Goal: Task Accomplishment & Management: Complete application form

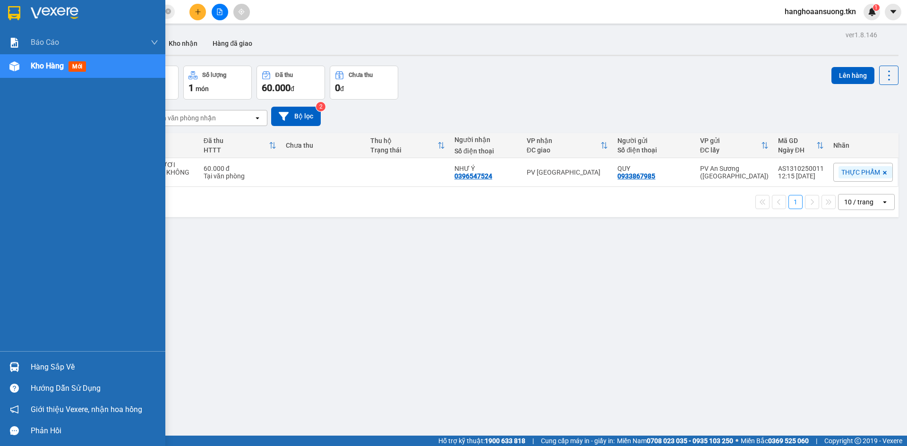
click at [9, 12] on img at bounding box center [14, 13] width 12 height 14
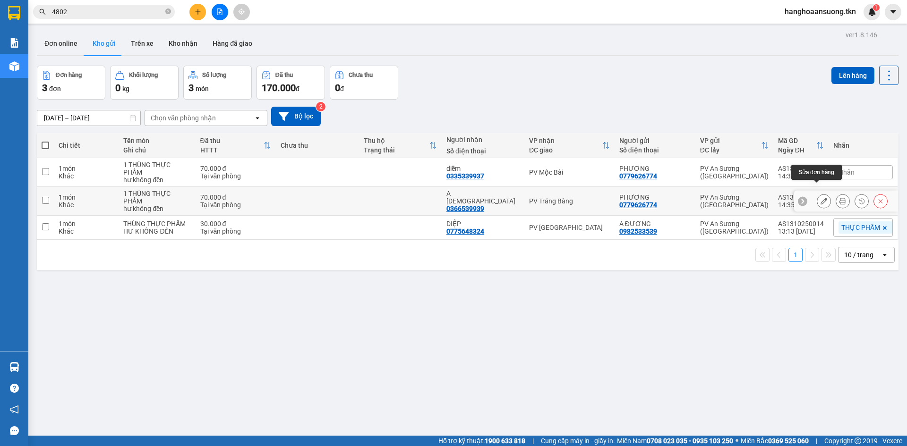
click at [821, 198] on icon at bounding box center [824, 201] width 7 height 7
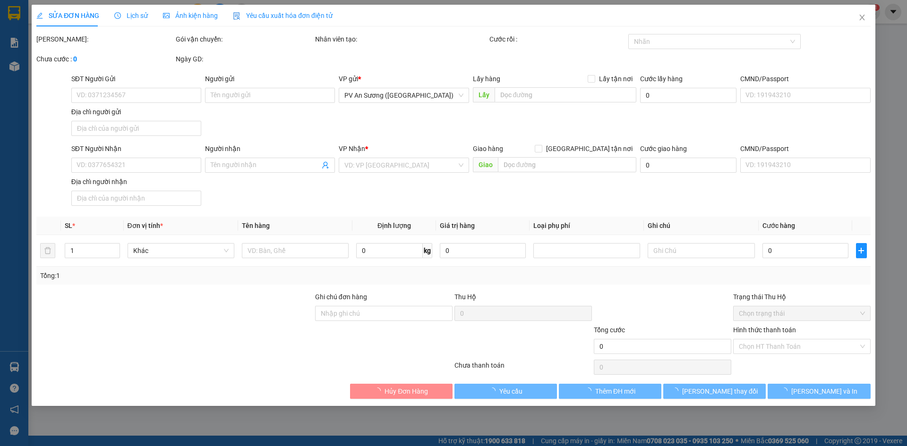
type input "0779626774"
type input "PHƯƠNG"
type input "0366539939"
type input "A [DEMOGRAPHIC_DATA]"
type input "70.000"
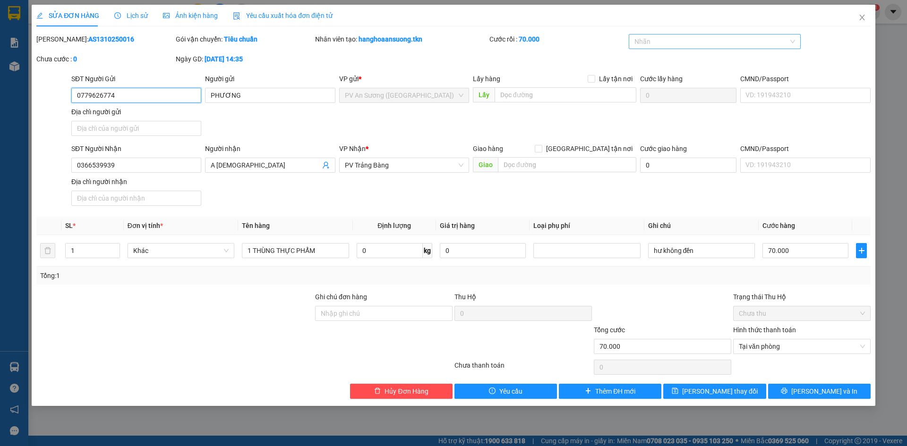
click at [683, 40] on div at bounding box center [710, 41] width 158 height 11
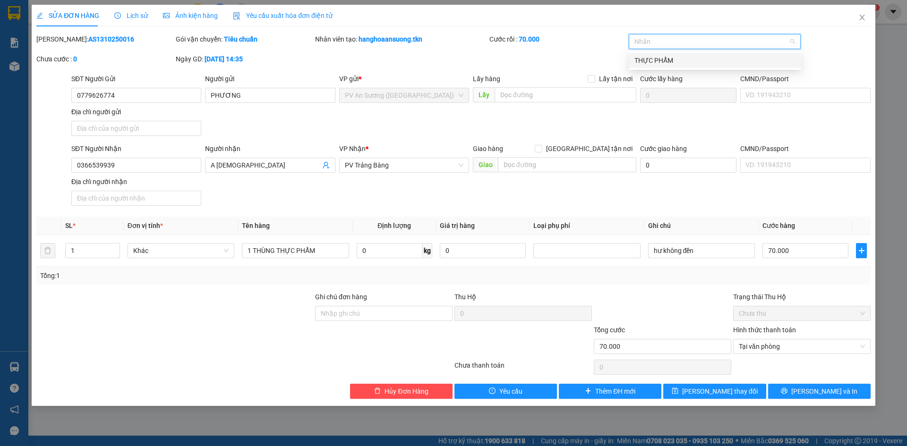
click at [680, 59] on div "THỰC PHẨM" at bounding box center [715, 60] width 161 height 10
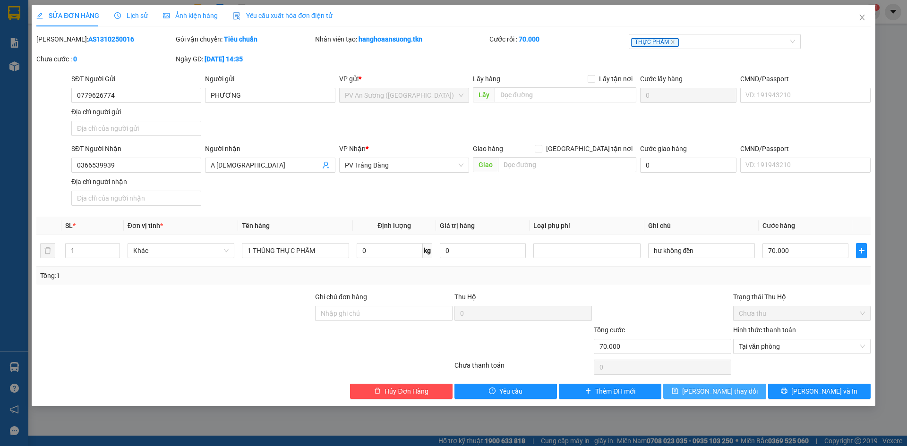
click at [715, 395] on span "[PERSON_NAME] thay đổi" at bounding box center [720, 391] width 76 height 10
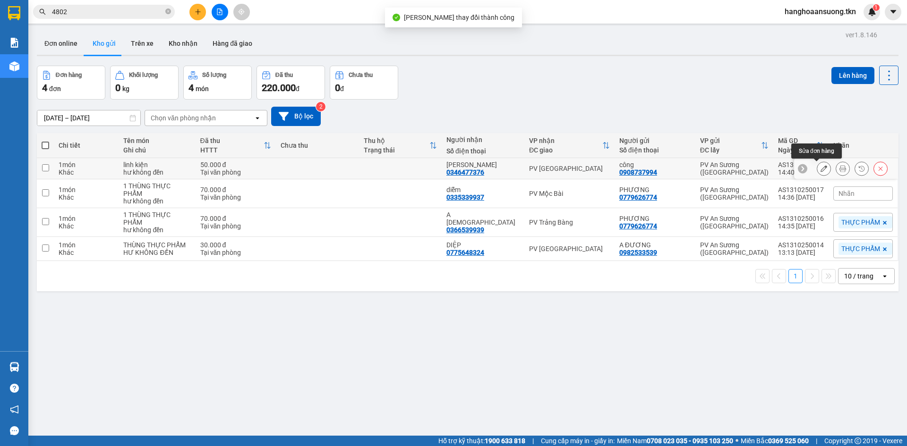
click at [821, 167] on icon at bounding box center [824, 168] width 7 height 7
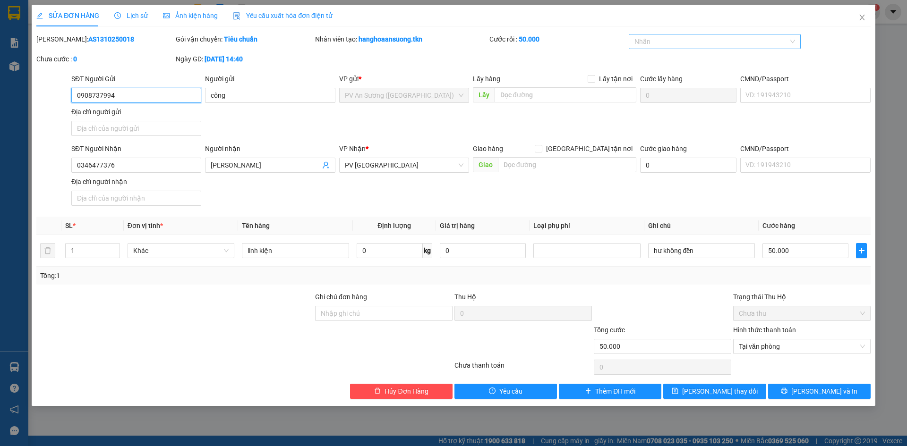
click at [711, 48] on div "Nhãn" at bounding box center [715, 41] width 172 height 15
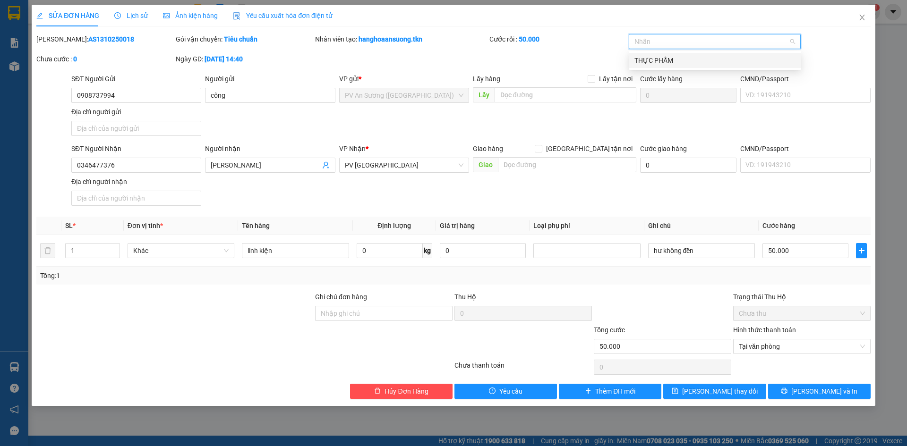
click at [701, 58] on div "THỰC PHẨM" at bounding box center [715, 60] width 161 height 10
click at [729, 390] on span "[PERSON_NAME] thay đổi" at bounding box center [720, 391] width 76 height 10
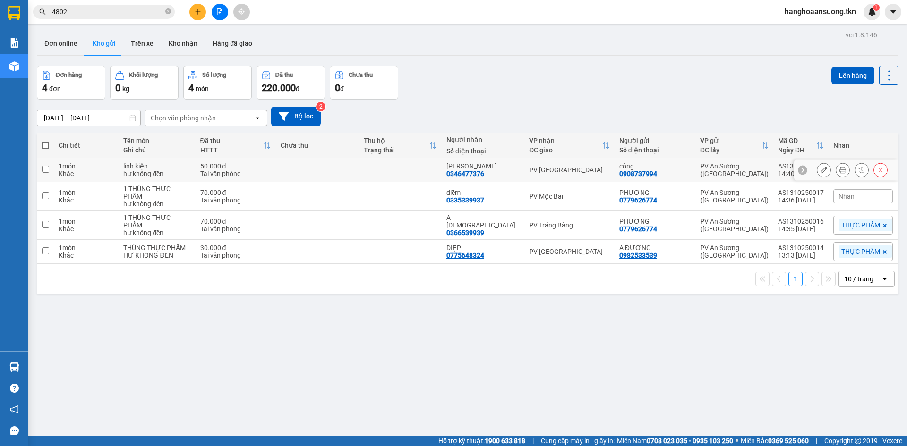
click at [821, 169] on icon at bounding box center [824, 170] width 7 height 7
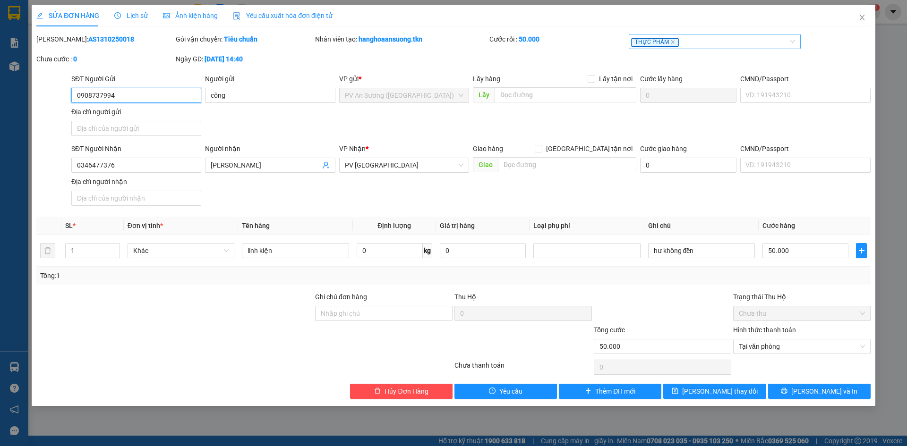
click at [691, 42] on div "THỰC PHẨM" at bounding box center [710, 41] width 158 height 11
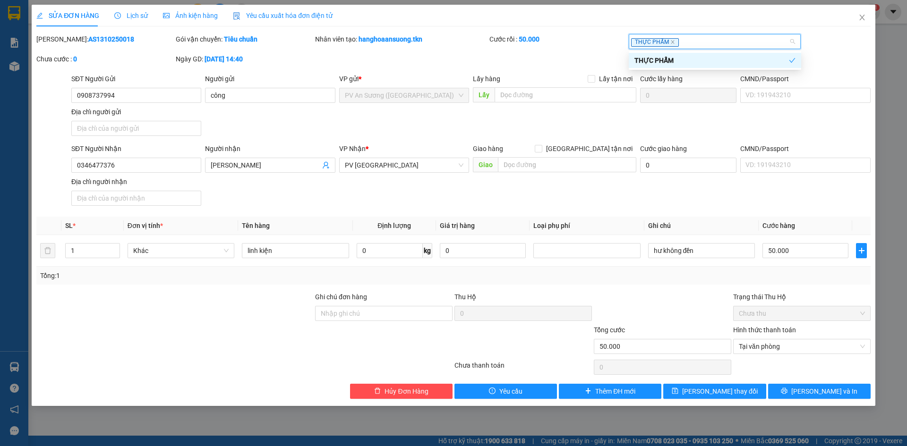
click at [789, 61] on icon "check" at bounding box center [792, 60] width 7 height 7
click at [709, 392] on span "[PERSON_NAME] thay đổi" at bounding box center [720, 391] width 76 height 10
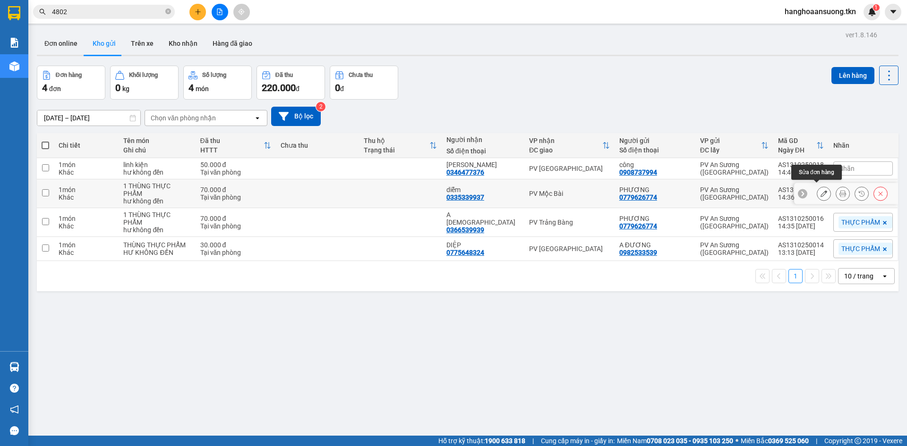
click at [821, 190] on icon at bounding box center [824, 193] width 7 height 7
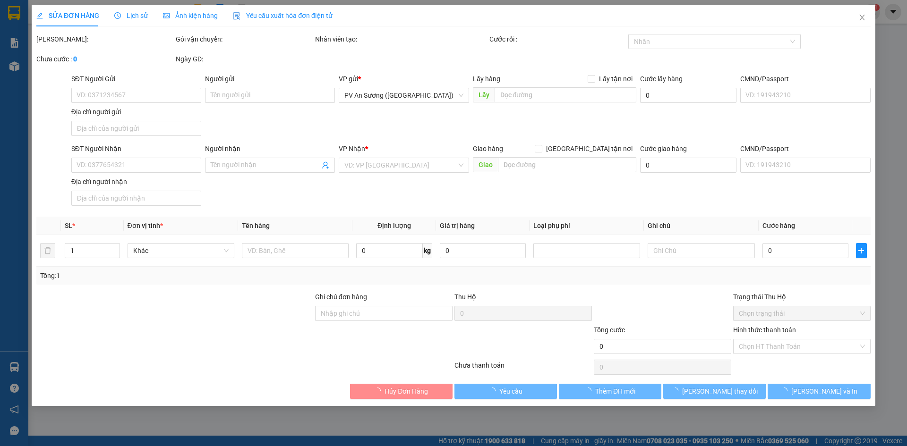
type input "0779626774"
type input "PHƯƠNG"
type input "0335339937"
type input "diễm"
type input "70.000"
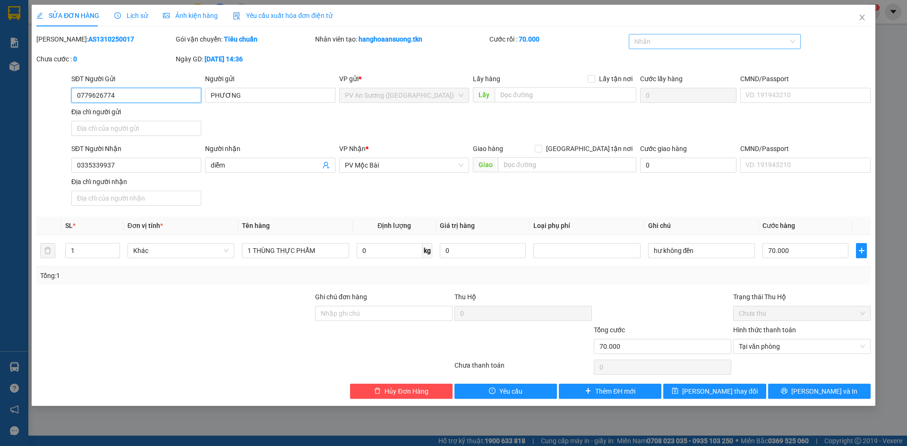
click at [696, 36] on div at bounding box center [710, 41] width 158 height 11
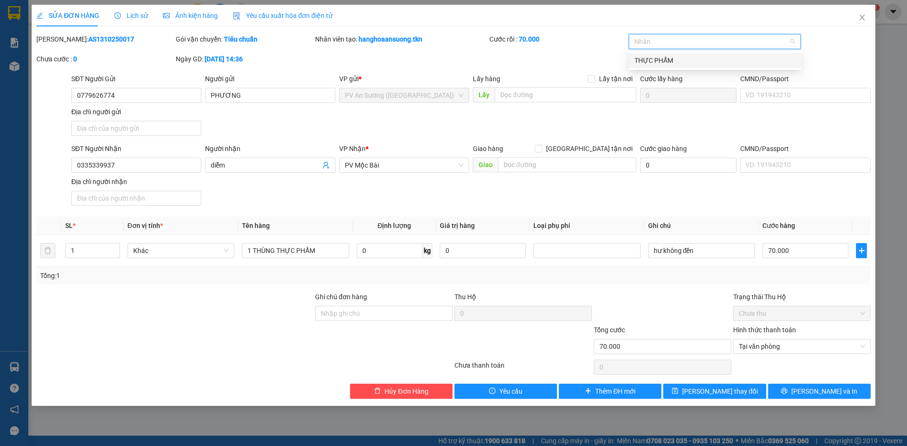
click at [686, 58] on div "THỰC PHẨM" at bounding box center [715, 60] width 161 height 10
click at [723, 389] on span "[PERSON_NAME] thay đổi" at bounding box center [720, 391] width 76 height 10
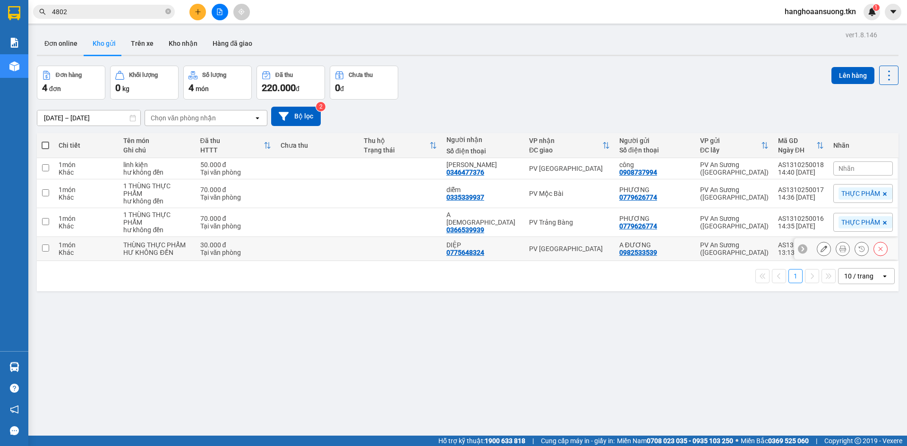
drag, startPoint x: 585, startPoint y: 245, endPoint x: 587, endPoint y: 240, distance: 5.3
click at [587, 240] on td "PV [GEOGRAPHIC_DATA]" at bounding box center [569, 249] width 90 height 24
checkbox input "true"
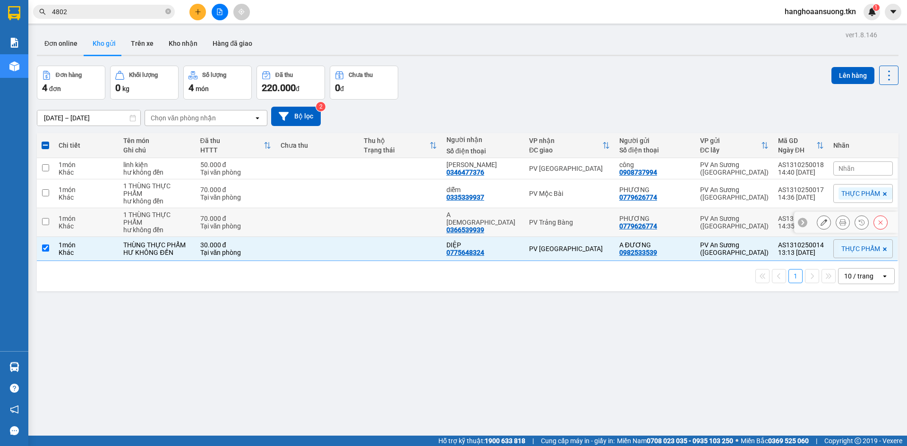
click at [584, 208] on td "PV Trảng Bàng" at bounding box center [569, 222] width 90 height 29
checkbox input "true"
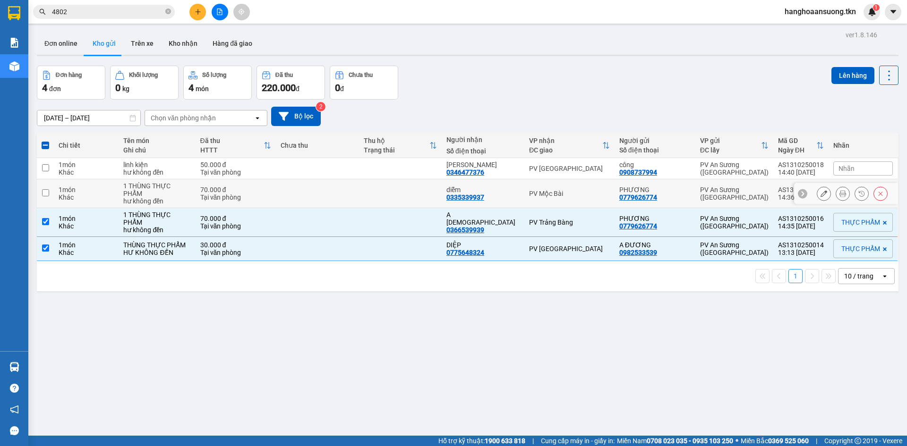
drag, startPoint x: 584, startPoint y: 180, endPoint x: 587, endPoint y: 167, distance: 13.0
click at [585, 179] on tbody "1 món Khác linh kiện hư không đền 50.000 đ Tại văn [GEOGRAPHIC_DATA] công 09087…" at bounding box center [468, 209] width 862 height 103
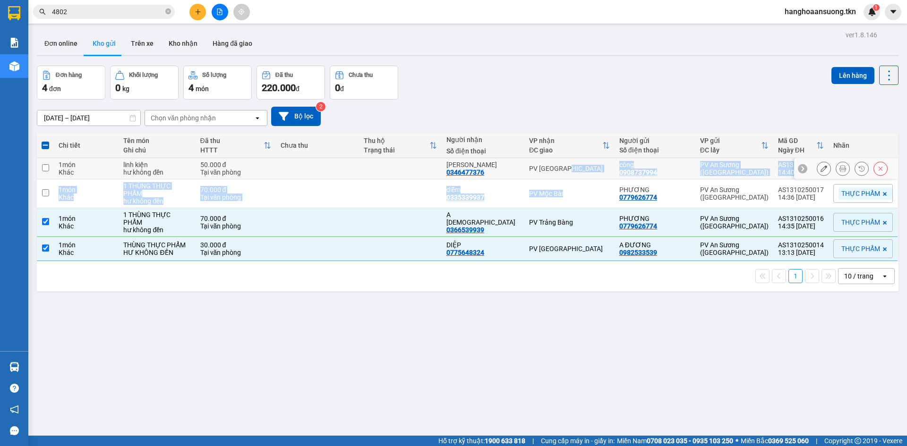
click at [589, 160] on td "PV [GEOGRAPHIC_DATA]" at bounding box center [569, 168] width 90 height 21
checkbox input "true"
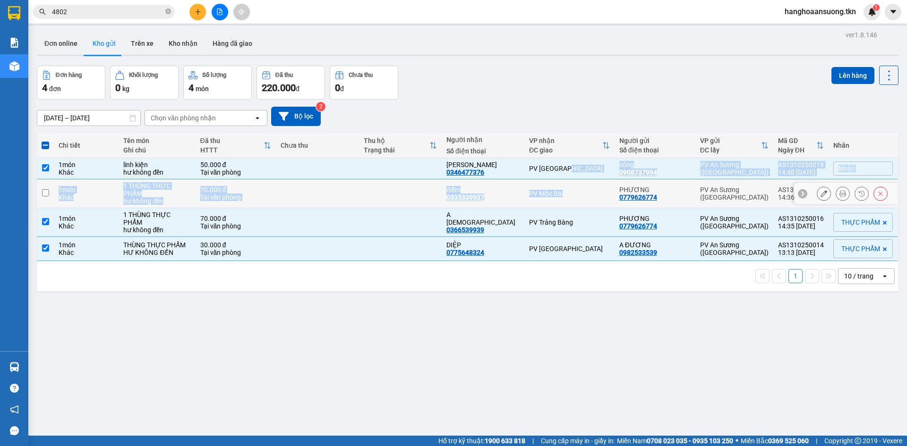
click at [577, 186] on td "PV Mộc Bài" at bounding box center [569, 194] width 90 height 29
checkbox input "true"
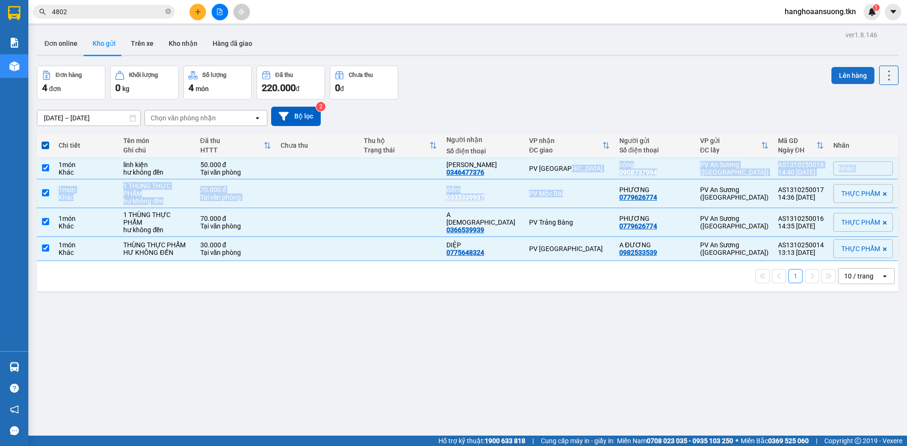
click at [842, 76] on button "Lên hàng" at bounding box center [853, 75] width 43 height 17
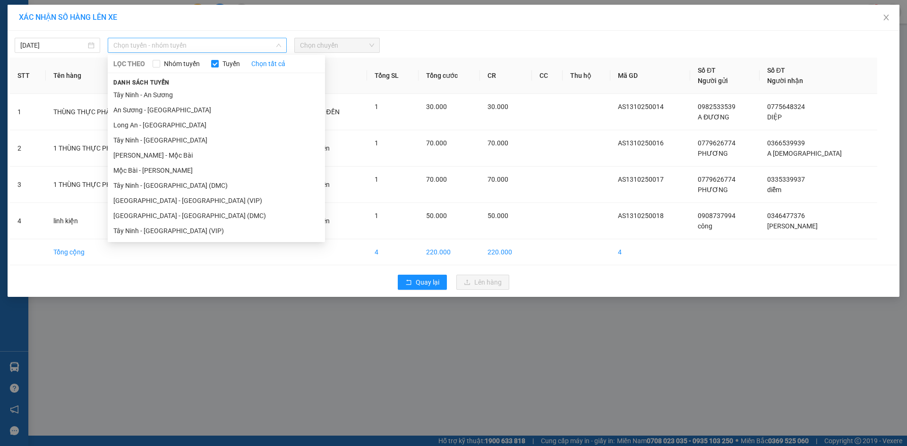
click at [209, 43] on span "Chọn tuyến - nhóm tuyến" at bounding box center [197, 45] width 168 height 14
click at [193, 202] on li "[GEOGRAPHIC_DATA] - [GEOGRAPHIC_DATA] (VIP)" at bounding box center [216, 200] width 217 height 15
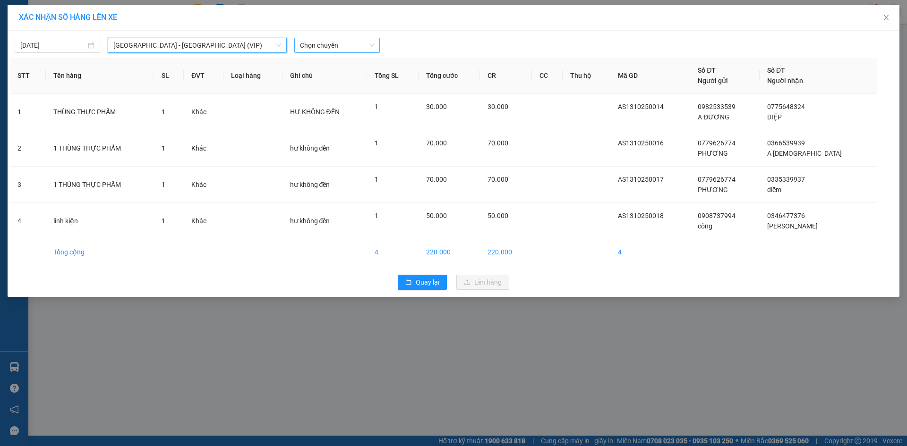
click at [327, 41] on span "Chọn chuyến" at bounding box center [337, 45] width 74 height 14
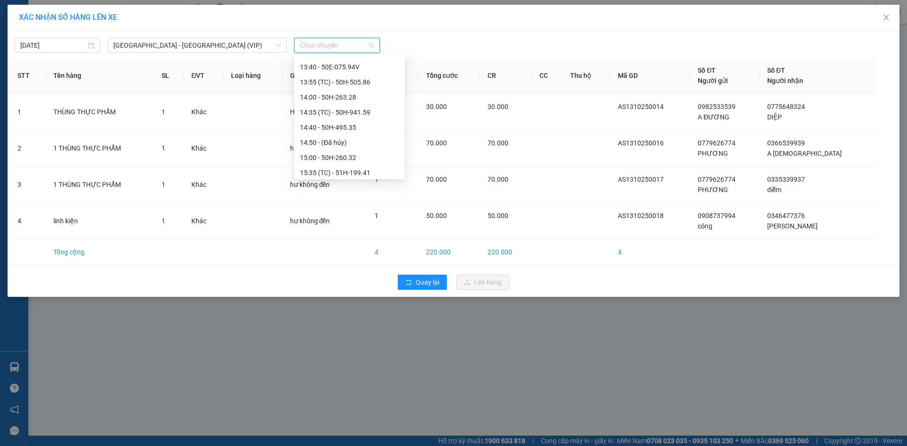
scroll to position [709, 0]
click at [371, 96] on div "13:55 (TC) - 50H-505.86" at bounding box center [349, 96] width 99 height 10
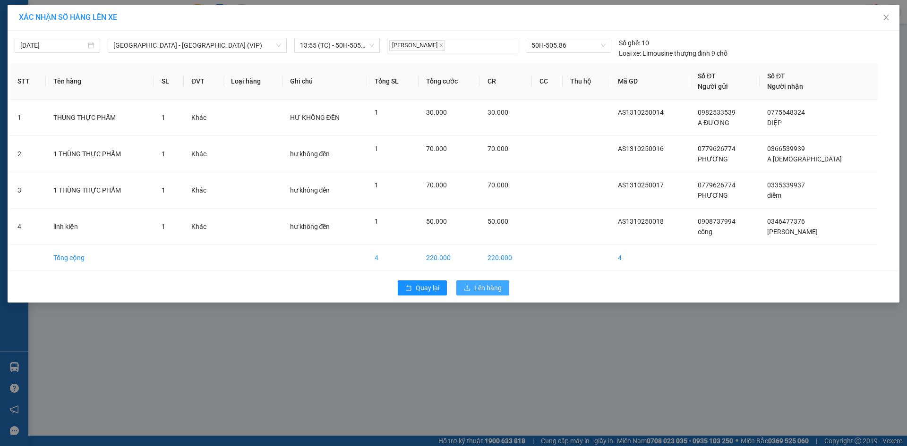
click at [489, 290] on span "Lên hàng" at bounding box center [487, 288] width 27 height 10
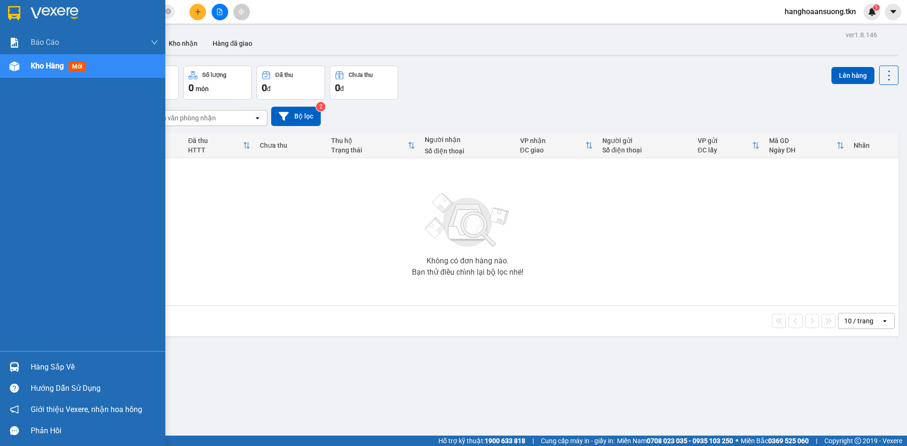
click at [12, 369] on img at bounding box center [14, 367] width 10 height 10
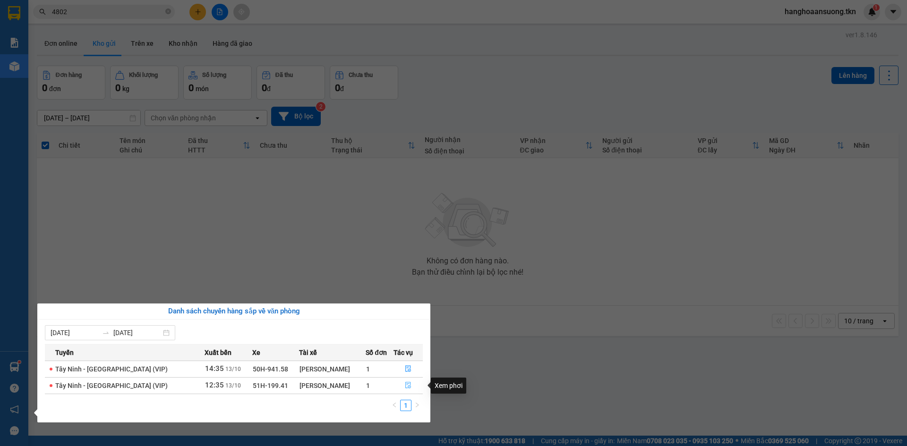
click at [405, 384] on icon "file-done" at bounding box center [408, 386] width 6 height 7
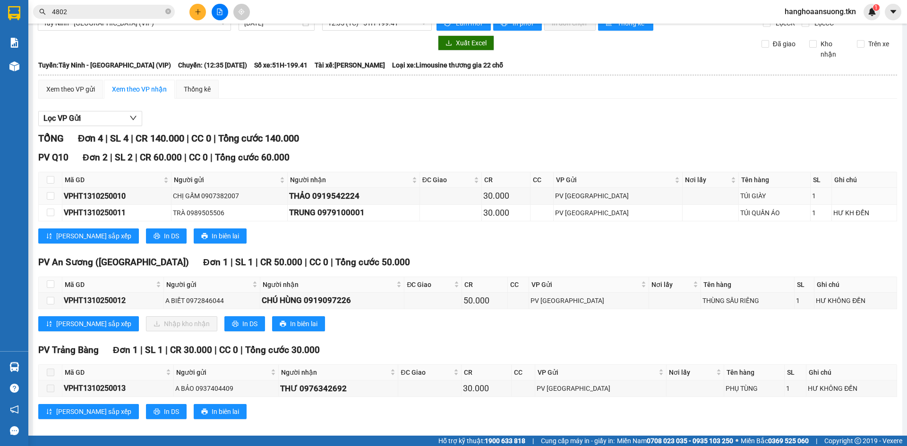
scroll to position [27, 0]
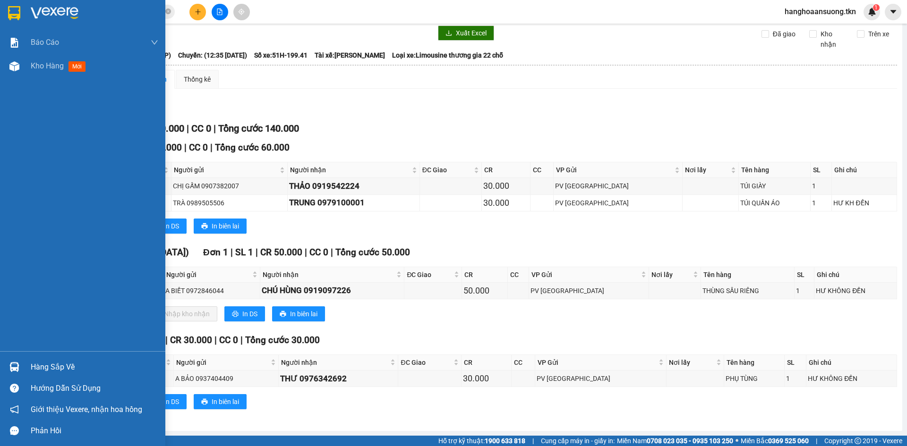
click at [15, 366] on img at bounding box center [14, 367] width 10 height 10
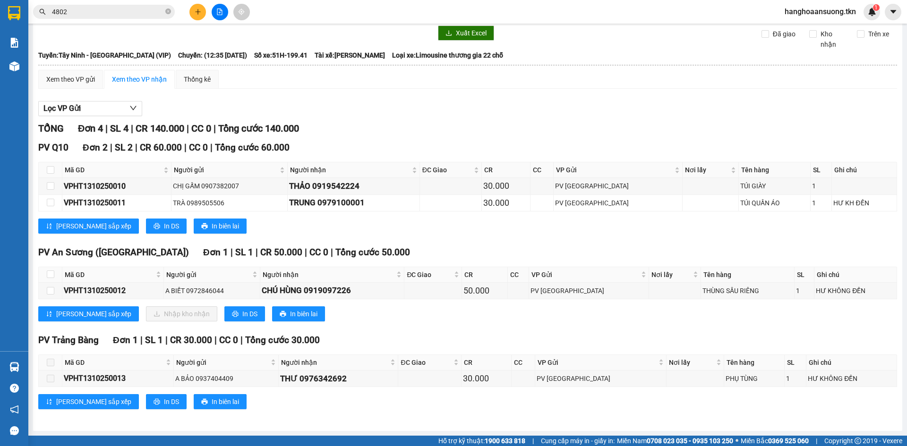
drag, startPoint x: 428, startPoint y: 108, endPoint x: 334, endPoint y: 94, distance: 95.0
click at [428, 108] on section "Kết quả tìm kiếm ( 72 ) Bộ lọc Mã ĐH Trạng thái Món hàng Thu hộ Tổng cước Chưa …" at bounding box center [453, 223] width 907 height 446
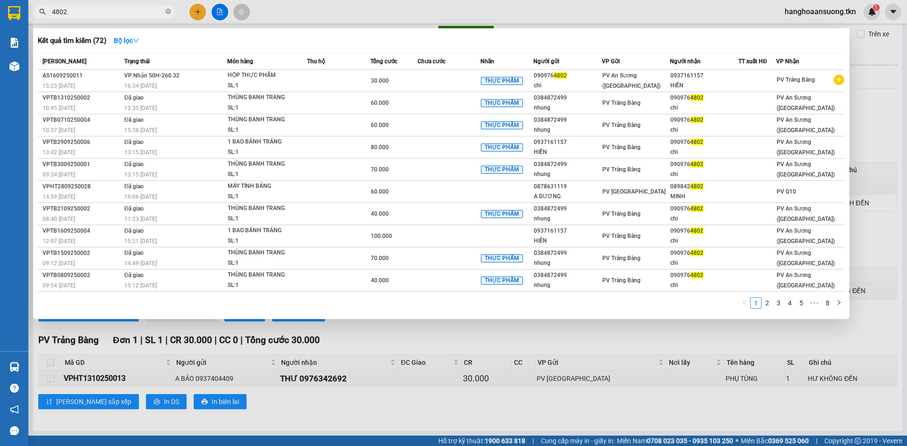
click at [143, 13] on input "4802" at bounding box center [108, 12] width 112 height 10
click at [142, 12] on input "4802" at bounding box center [108, 12] width 112 height 10
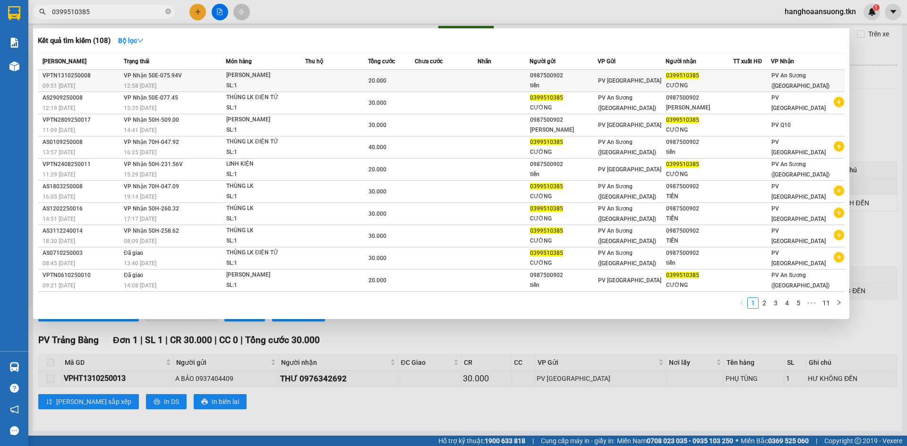
type input "0399510385"
click at [453, 78] on td at bounding box center [446, 81] width 63 height 22
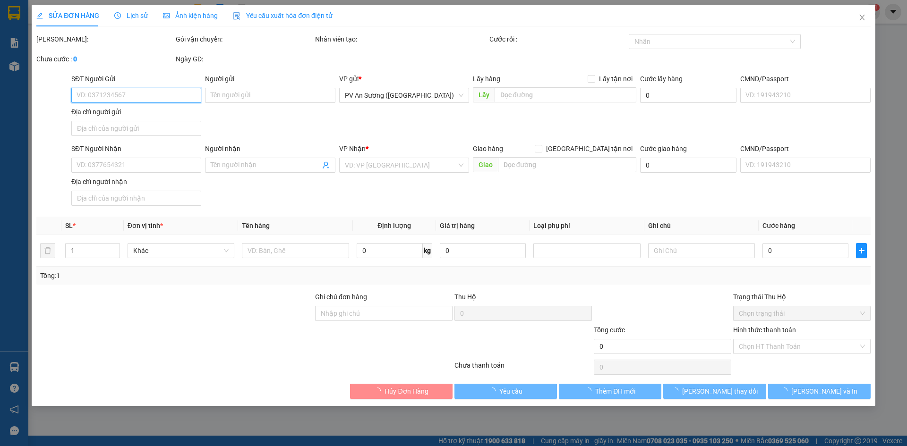
type input "0987500902"
type input "tiến"
type input "0399510385"
type input "CƯỜNG"
type input "20.000"
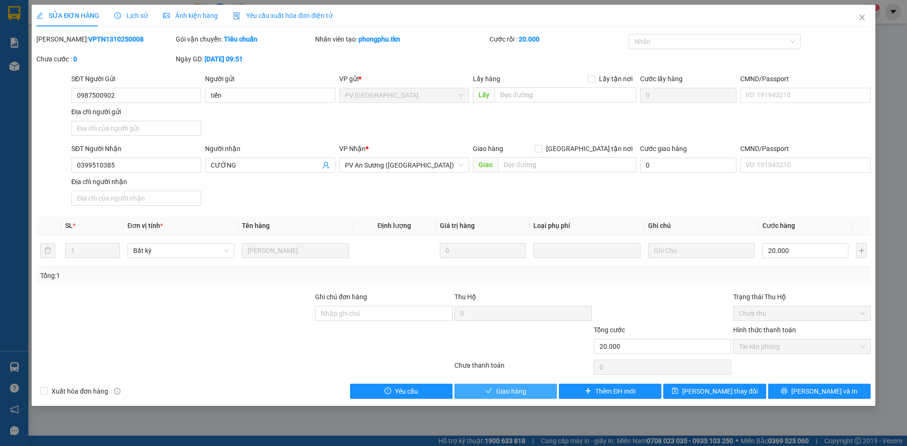
click at [500, 393] on span "Giao hàng" at bounding box center [511, 391] width 30 height 10
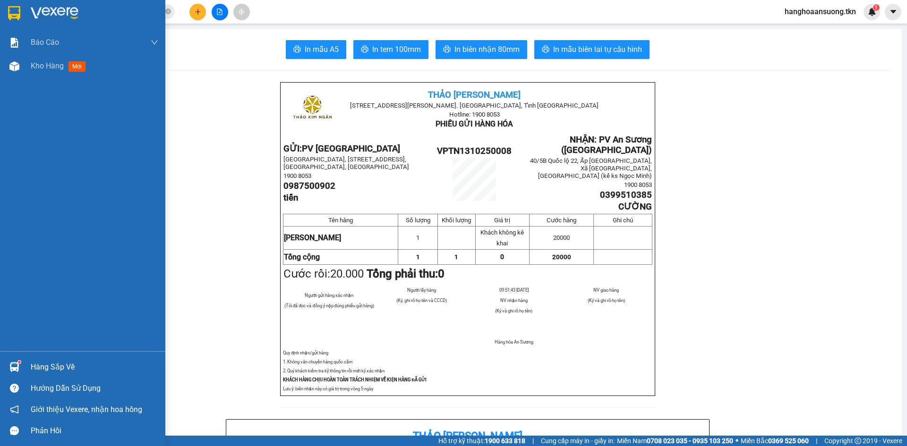
click at [13, 9] on img at bounding box center [14, 13] width 12 height 14
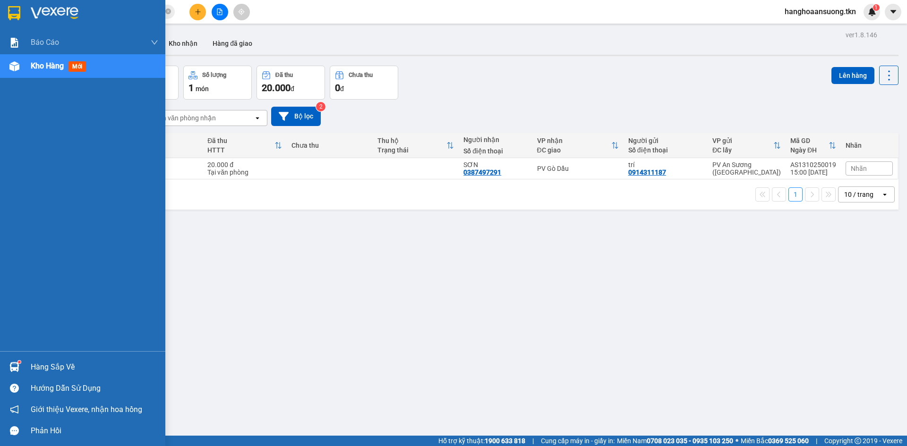
click at [17, 362] on div at bounding box center [14, 367] width 17 height 17
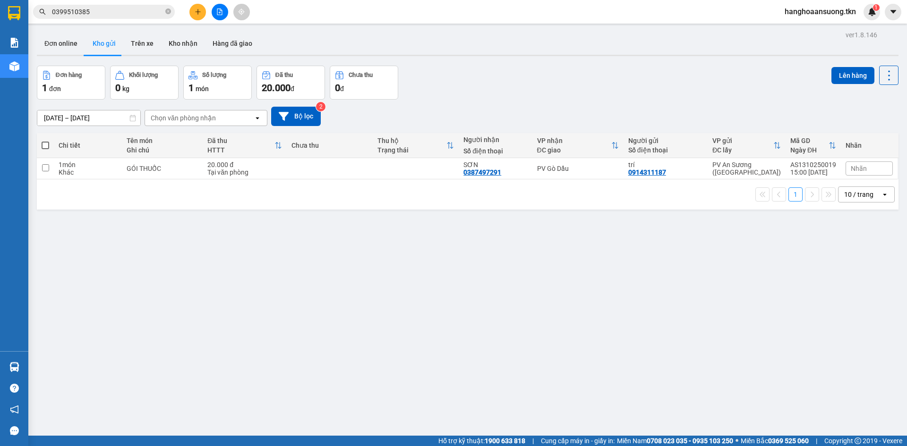
click at [507, 260] on section "Kết quả tìm kiếm ( 108 ) Bộ lọc Mã ĐH Trạng thái Món hàng Thu hộ Tổng cước Chưa…" at bounding box center [453, 223] width 907 height 446
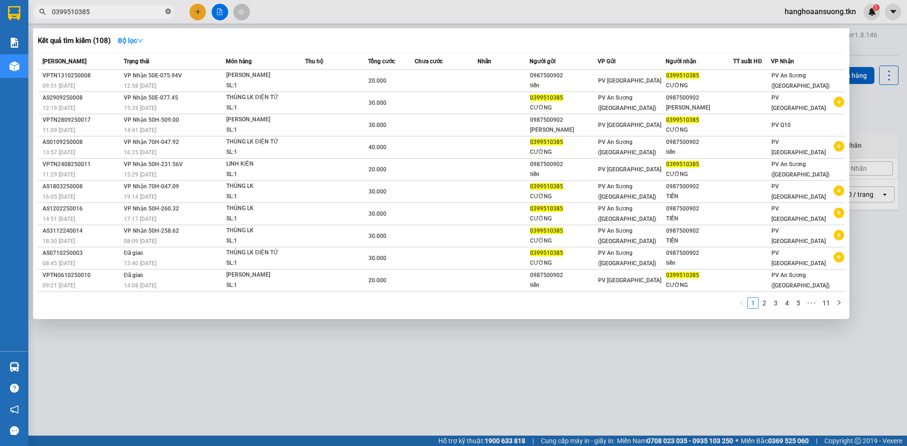
click at [167, 12] on icon "close-circle" at bounding box center [168, 12] width 6 height 6
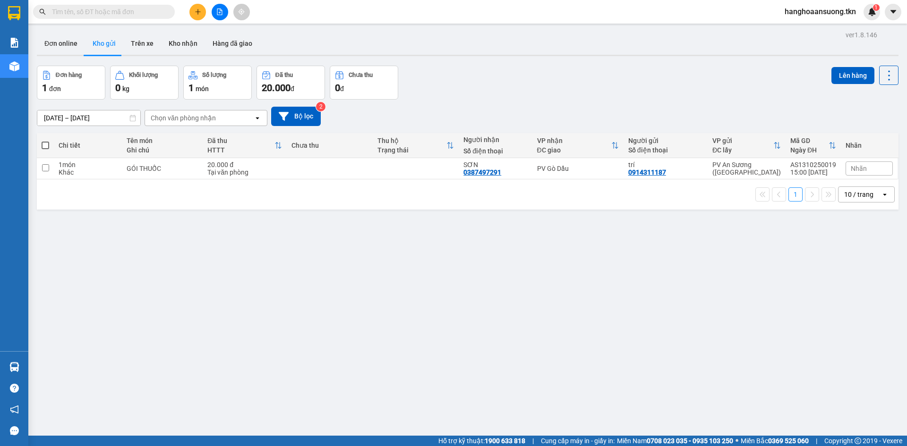
drag, startPoint x: 174, startPoint y: 381, endPoint x: 557, endPoint y: 291, distance: 393.2
click at [557, 291] on div "ver 1.8.146 Đơn online Kho gửi Trên xe Kho nhận Hàng đã giao Đơn hàng 1 đơn Khố…" at bounding box center [467, 251] width 869 height 446
click at [583, 165] on div "PV Gò Dầu" at bounding box center [578, 169] width 82 height 8
checkbox input "true"
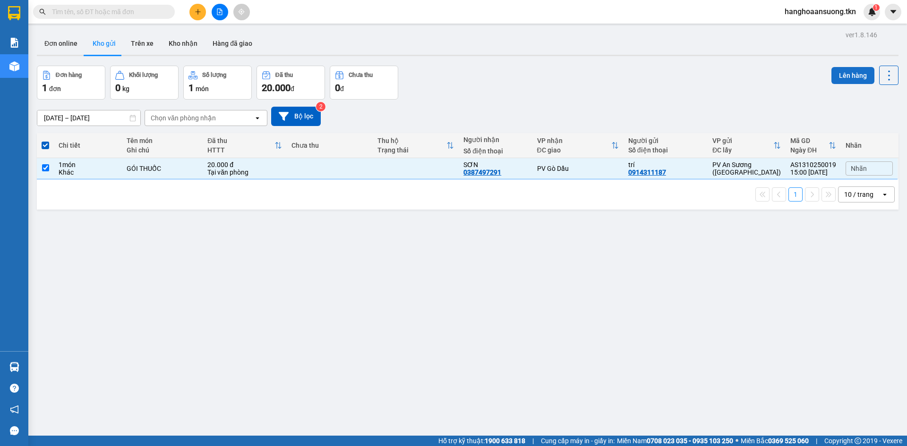
click at [838, 75] on button "Lên hàng" at bounding box center [853, 75] width 43 height 17
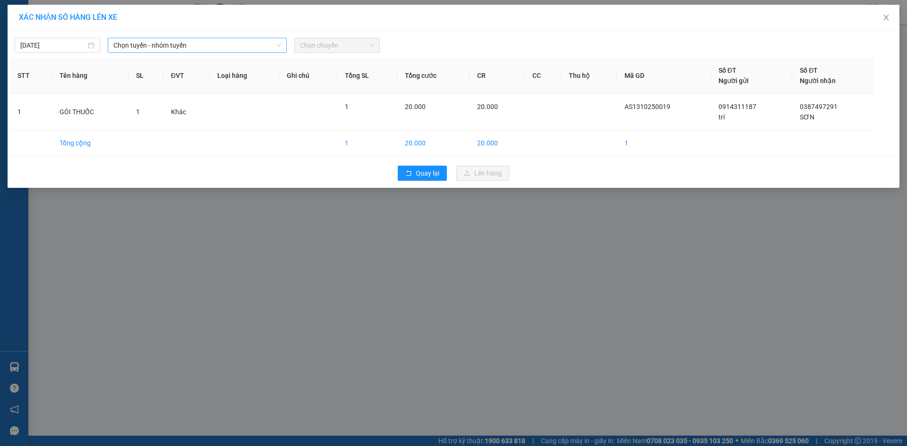
click at [191, 46] on span "Chọn tuyến - nhóm tuyến" at bounding box center [197, 45] width 168 height 14
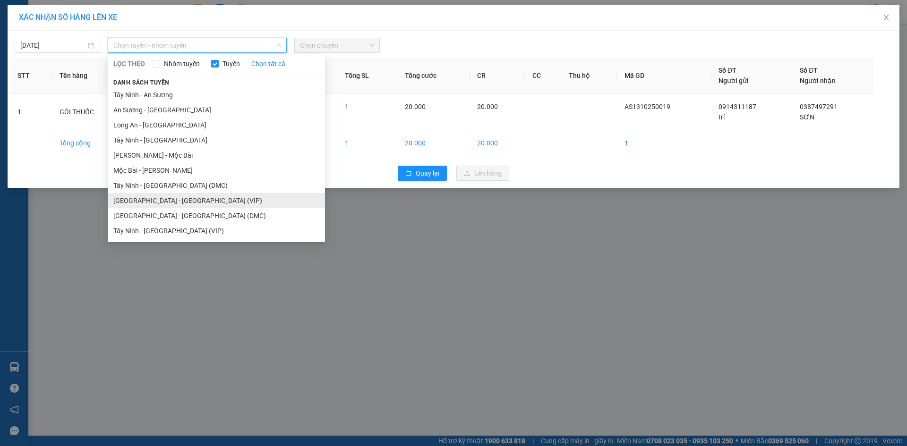
click at [194, 201] on li "[GEOGRAPHIC_DATA] - [GEOGRAPHIC_DATA] (VIP)" at bounding box center [216, 200] width 217 height 15
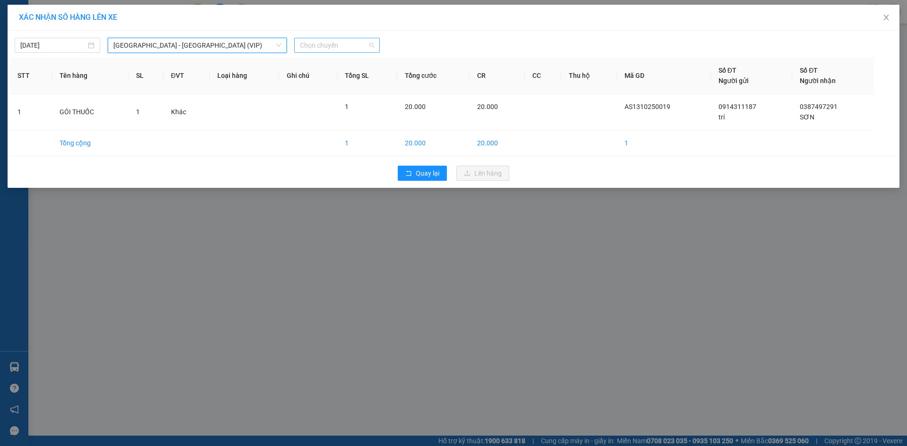
click at [327, 43] on span "Chọn chuyến" at bounding box center [337, 45] width 74 height 14
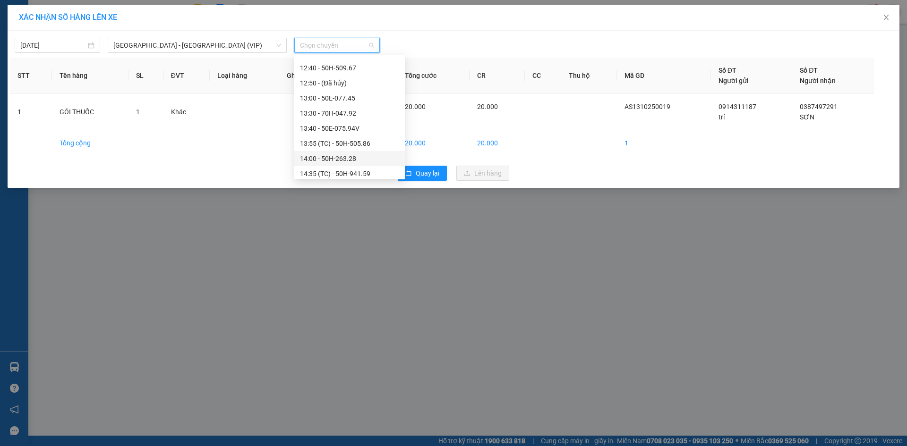
scroll to position [709, 0]
click at [367, 141] on div "14:40 - 50H-495.35" at bounding box center [349, 142] width 99 height 10
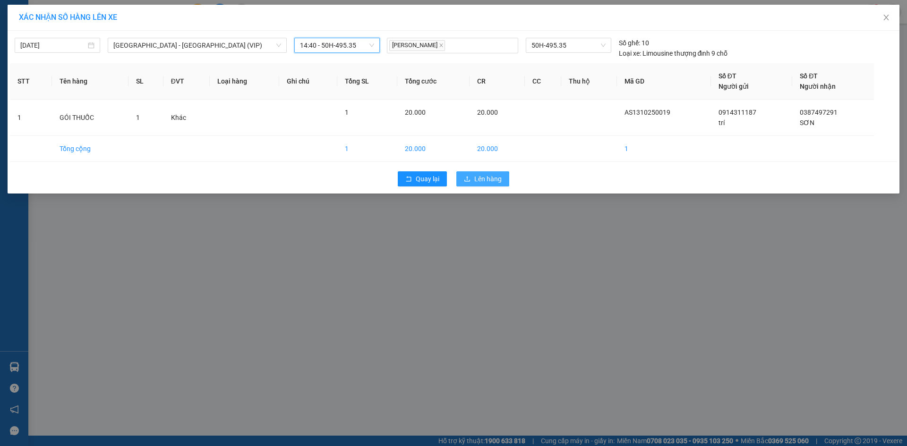
click at [489, 180] on span "Lên hàng" at bounding box center [487, 179] width 27 height 10
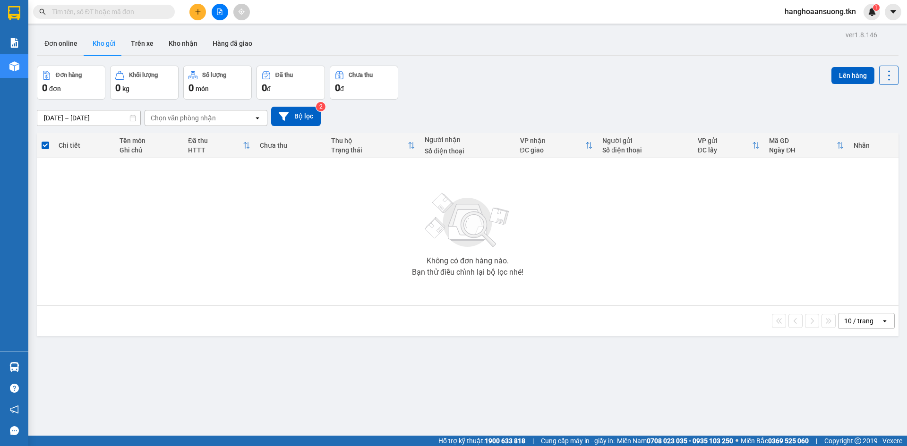
click at [124, 13] on input "text" at bounding box center [108, 12] width 112 height 10
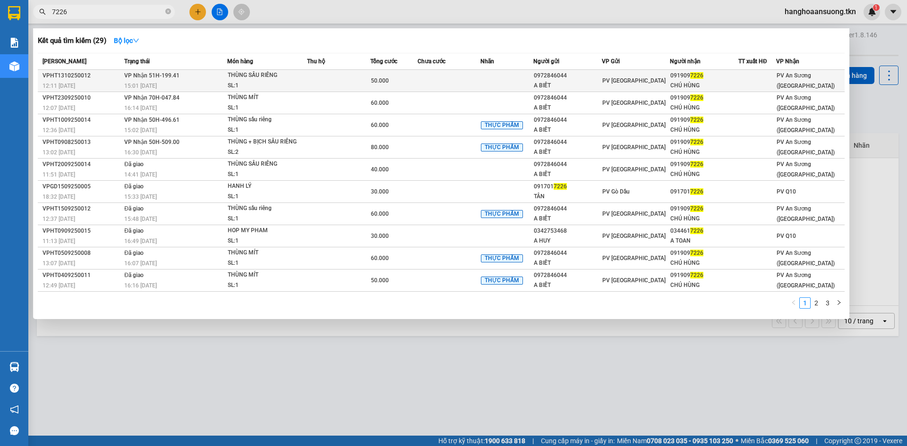
type input "7226"
click at [418, 82] on td at bounding box center [449, 81] width 63 height 22
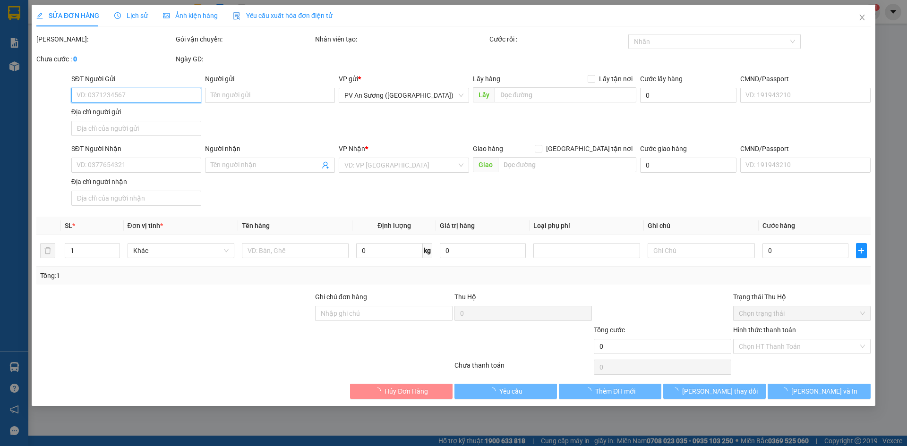
type input "0972846044"
type input "A BIẾT"
type input "0919097226"
type input "CHÚ HÙNG"
type input "50.000"
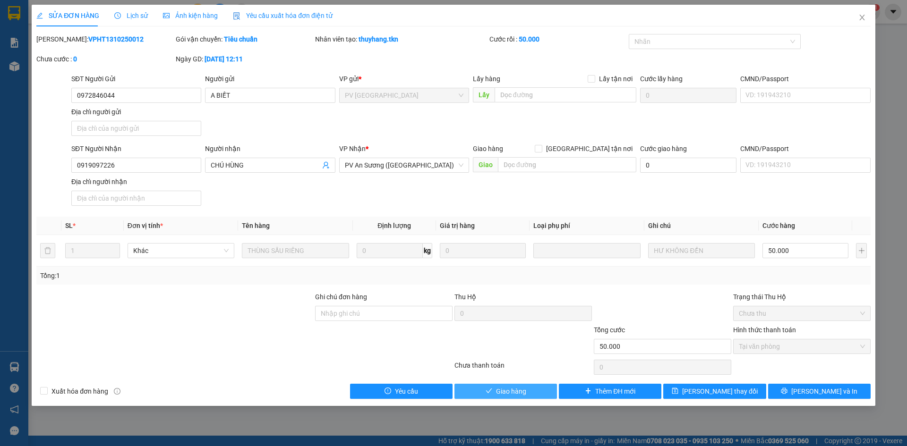
click at [511, 393] on span "Giao hàng" at bounding box center [511, 391] width 30 height 10
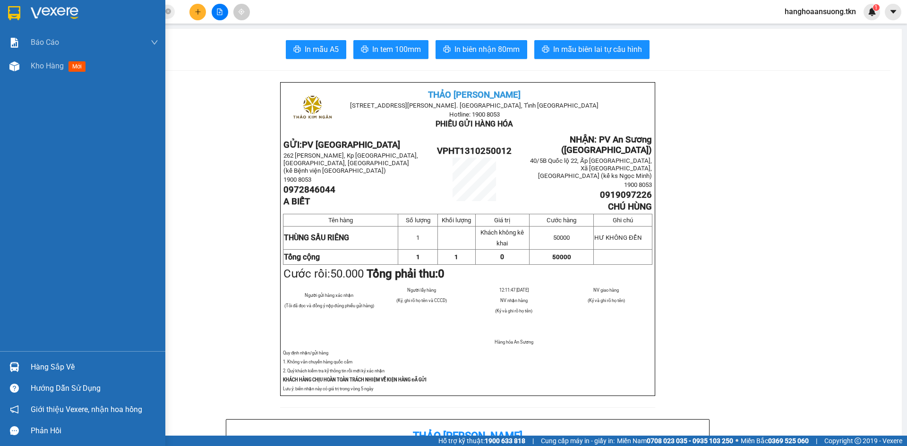
click at [17, 362] on div at bounding box center [14, 367] width 17 height 17
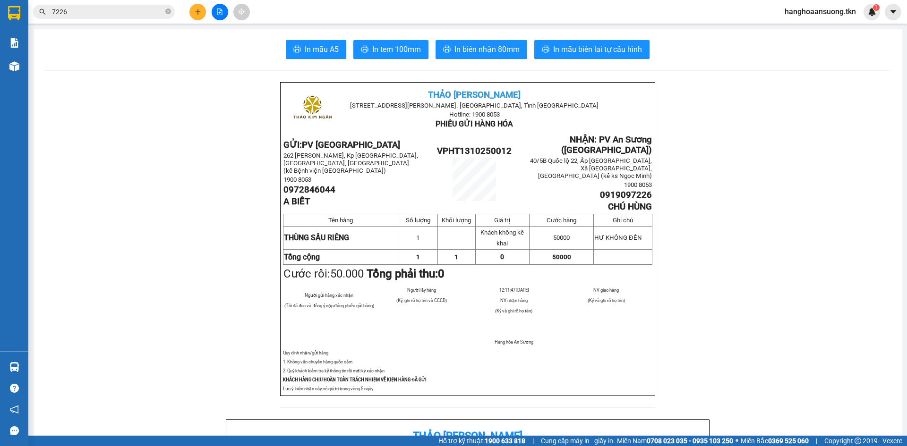
drag, startPoint x: 160, startPoint y: 213, endPoint x: 155, endPoint y: 206, distance: 8.4
click at [156, 209] on section "Kết quả tìm kiếm ( 29 ) Bộ lọc Mã ĐH Trạng thái Món hàng Thu hộ Tổng cước Chưa …" at bounding box center [453, 223] width 907 height 446
